Goal: Task Accomplishment & Management: Use online tool/utility

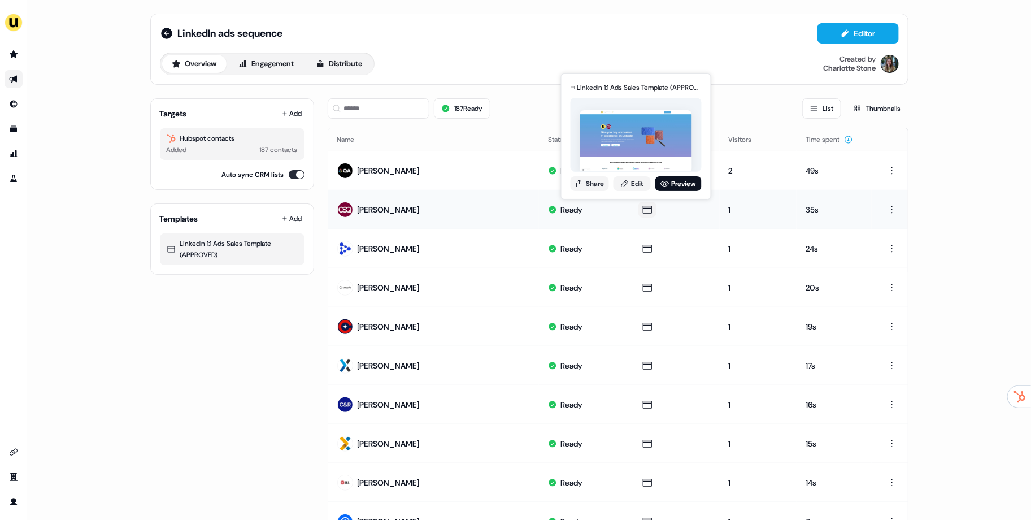
click at [677, 191] on div "LinkedIn 1:1 Ads Sales Template (APPROVED) for [PERSON_NAME] Share Edit Preview" at bounding box center [636, 136] width 136 height 118
click at [678, 184] on link "Preview" at bounding box center [678, 183] width 46 height 15
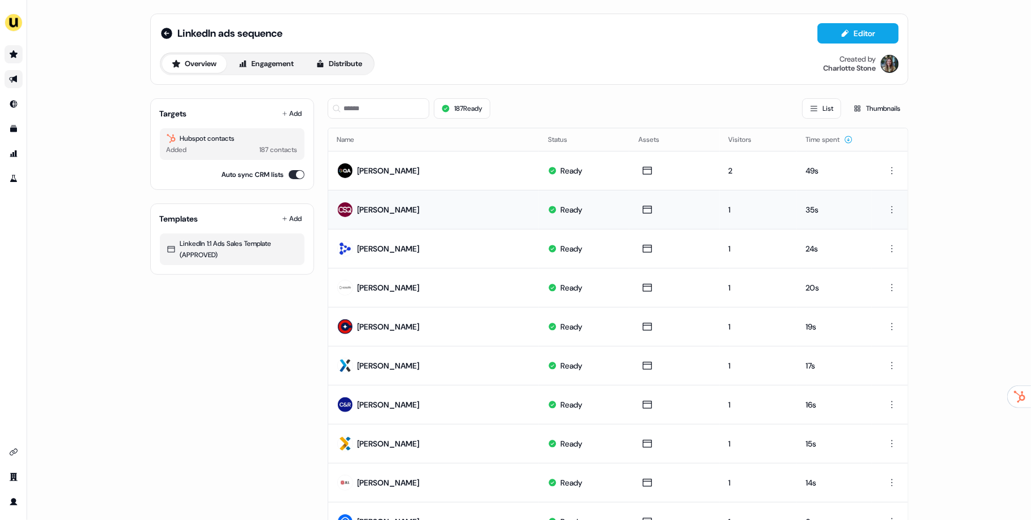
click at [12, 55] on icon "Go to prospects" at bounding box center [14, 53] width 8 height 7
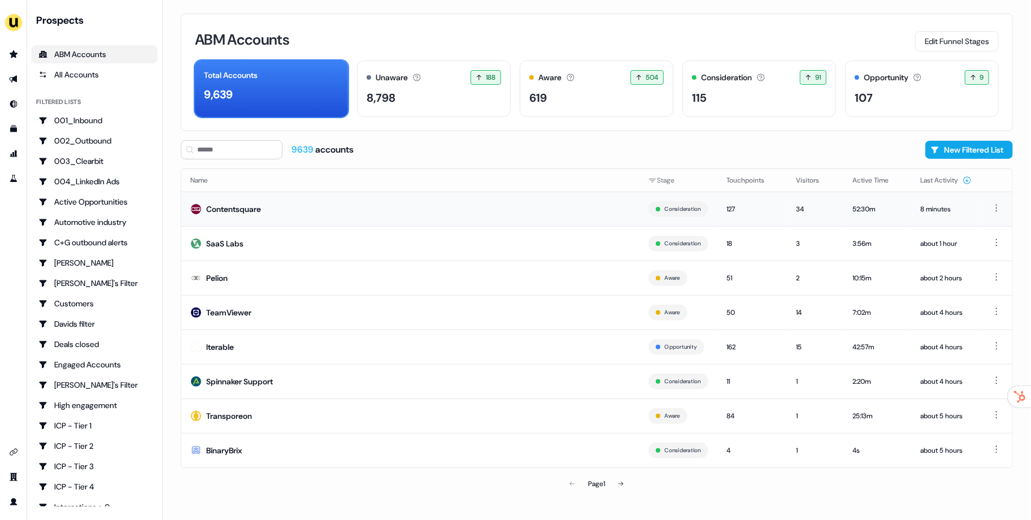
click at [277, 214] on td "Contentsquare" at bounding box center [410, 208] width 458 height 34
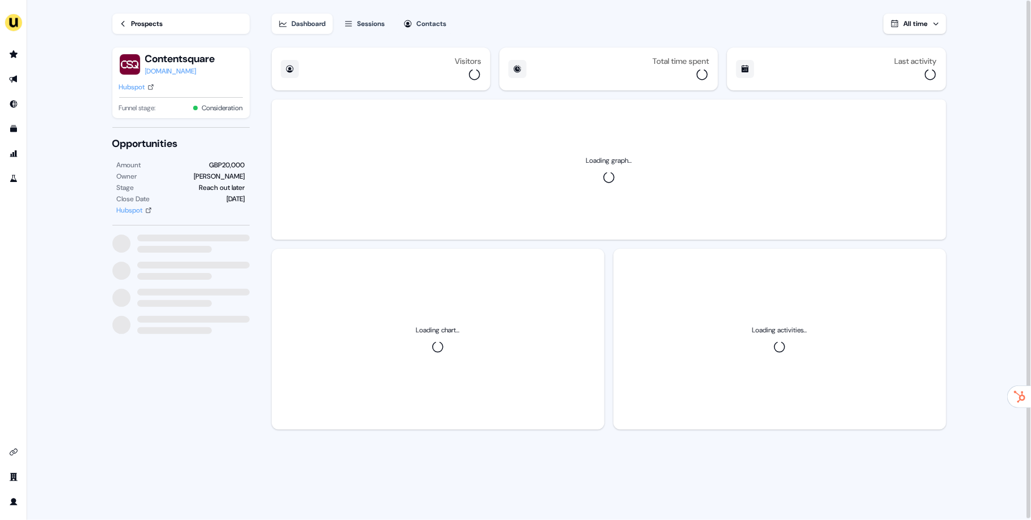
click at [348, 20] on icon "button" at bounding box center [348, 23] width 9 height 9
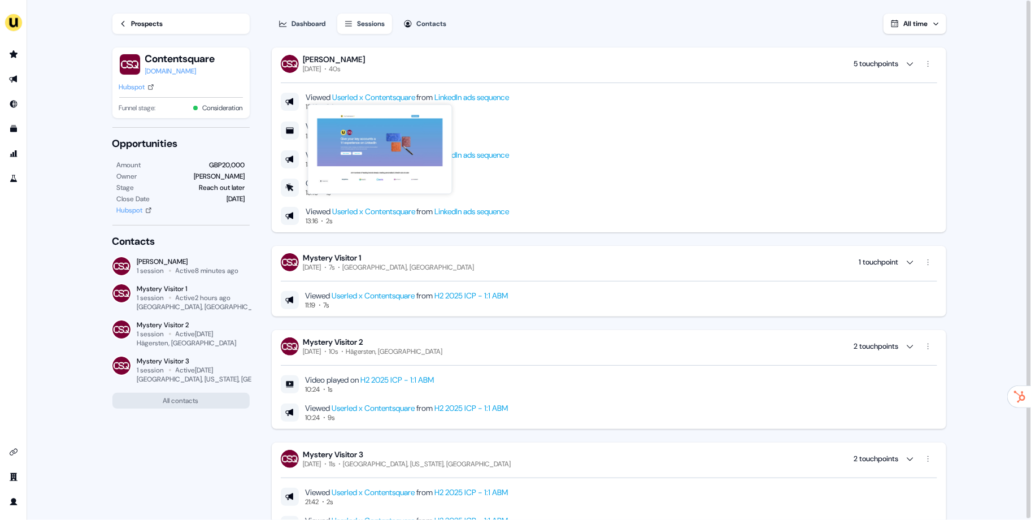
click at [470, 94] on link "LinkedIn ads sequence" at bounding box center [472, 97] width 75 height 10
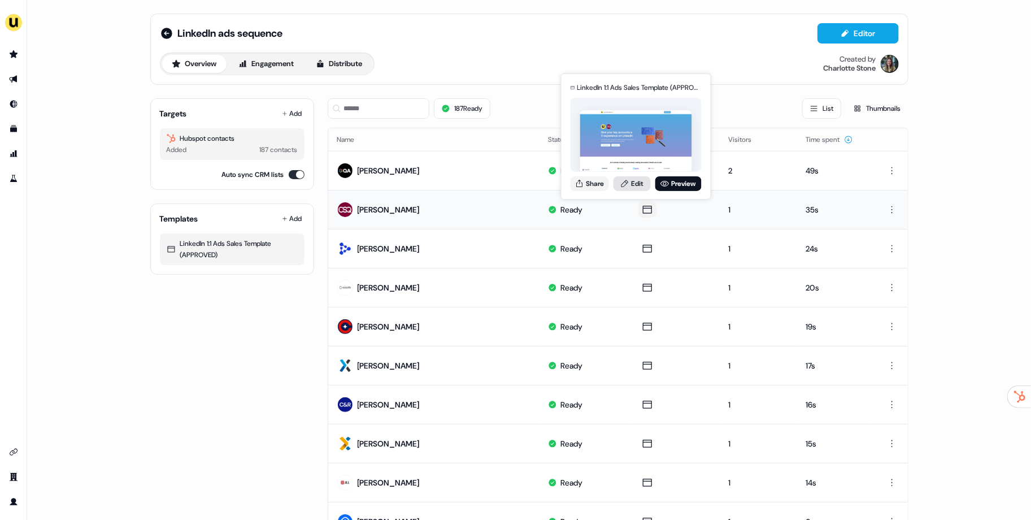
click at [638, 183] on link "Edit" at bounding box center [631, 183] width 37 height 15
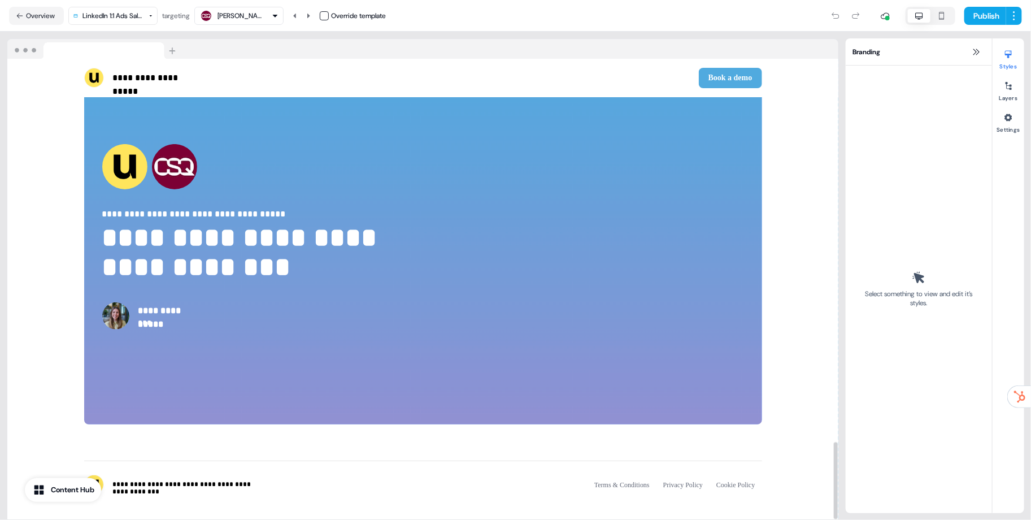
scroll to position [2286, 0]
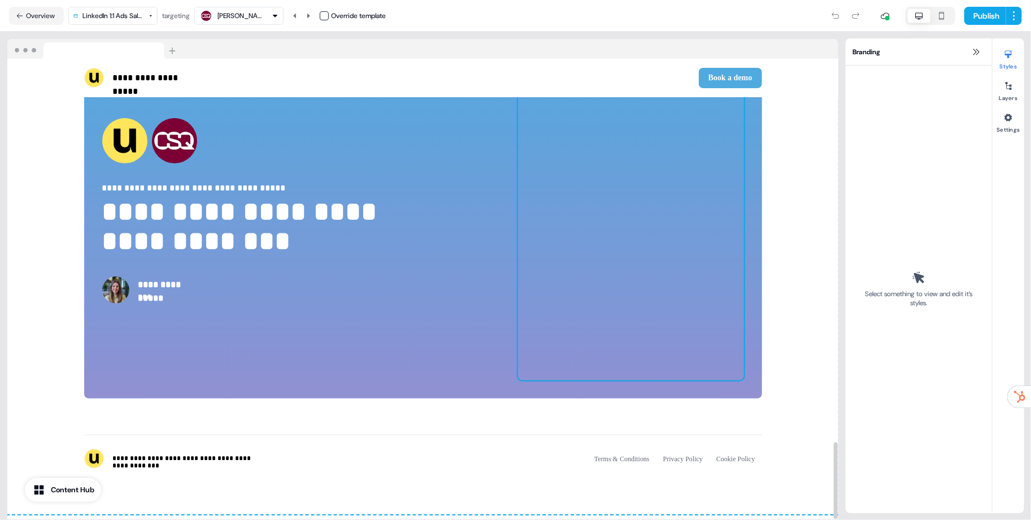
click at [567, 243] on div at bounding box center [631, 210] width 226 height 339
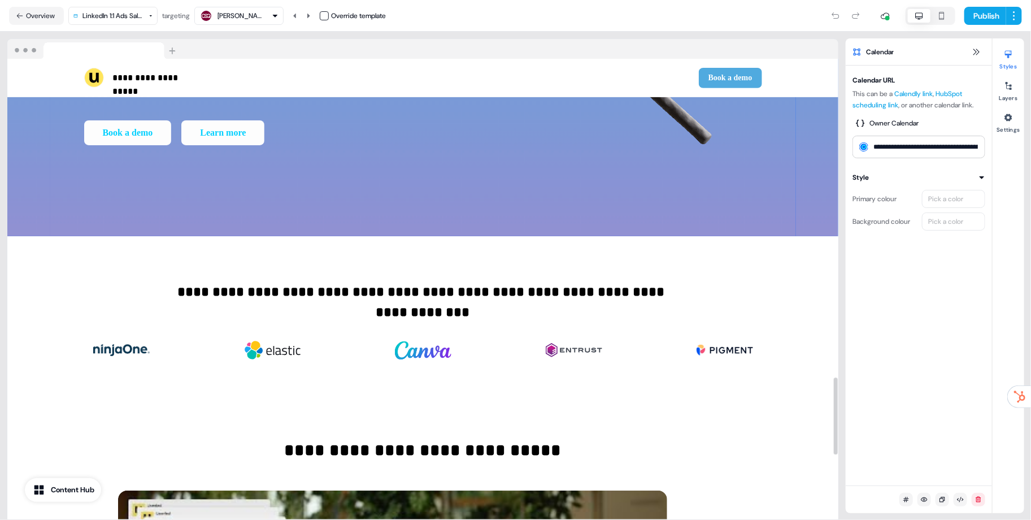
scroll to position [0, 0]
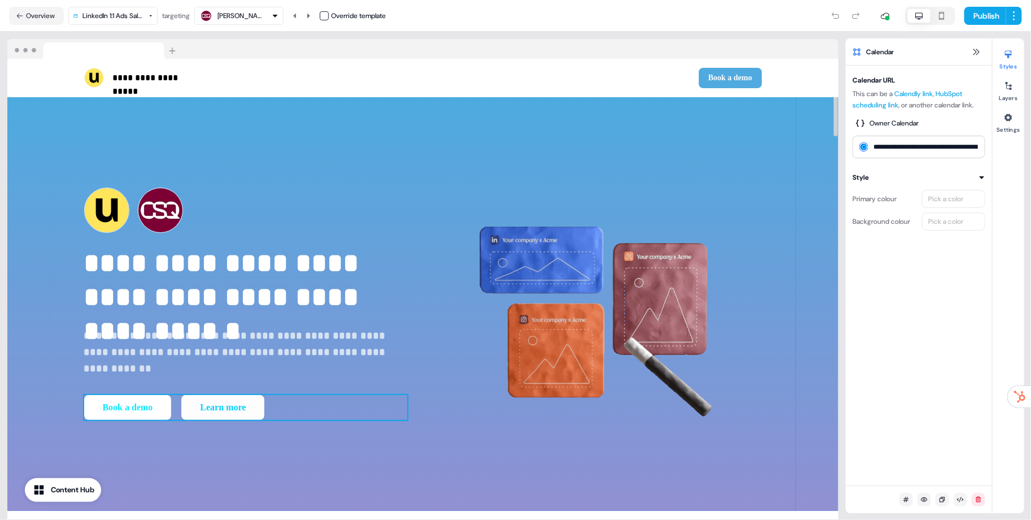
click at [159, 405] on button "Book a demo" at bounding box center [128, 407] width 88 height 25
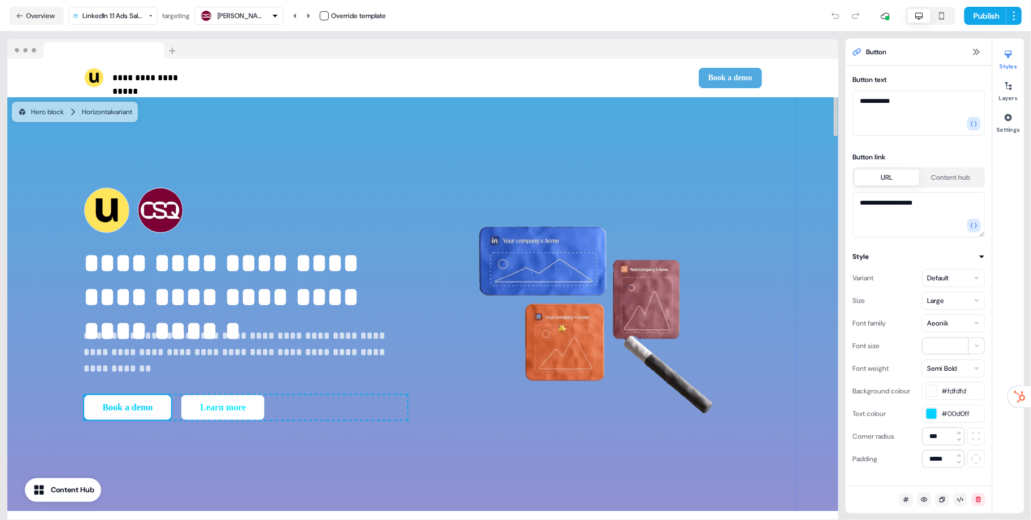
click at [231, 403] on button "Learn more" at bounding box center [222, 407] width 83 height 25
